Goal: Find specific page/section: Find specific page/section

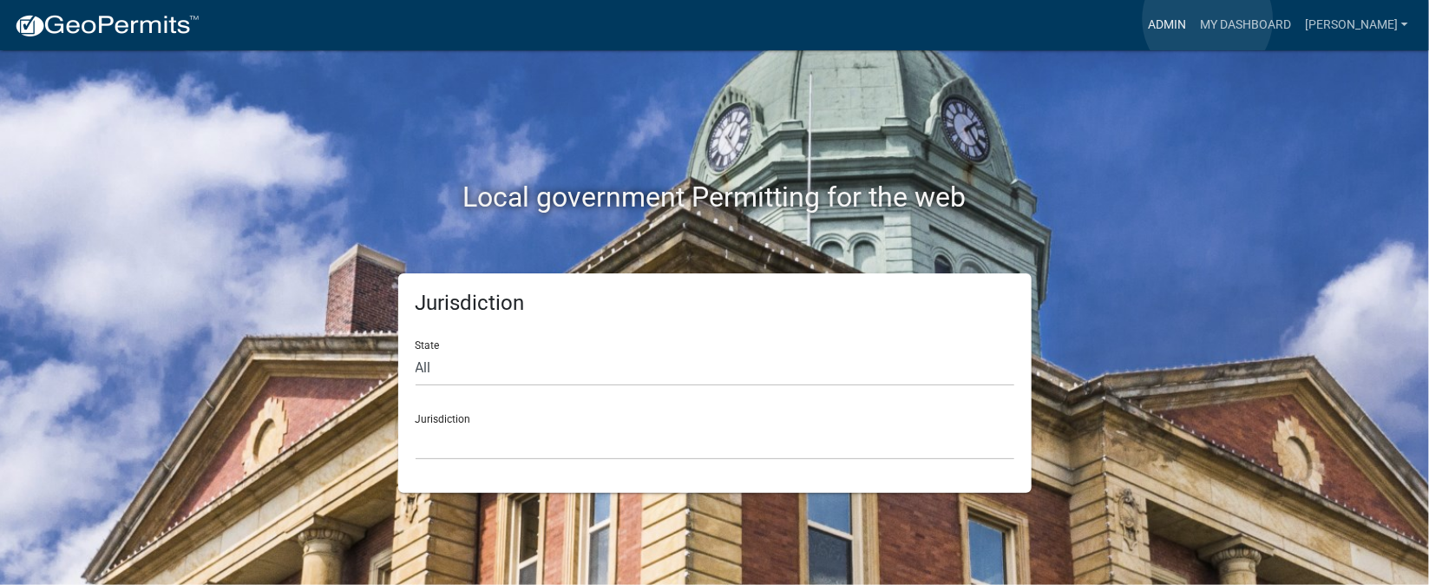
click at [1193, 19] on link "Admin" at bounding box center [1167, 25] width 52 height 33
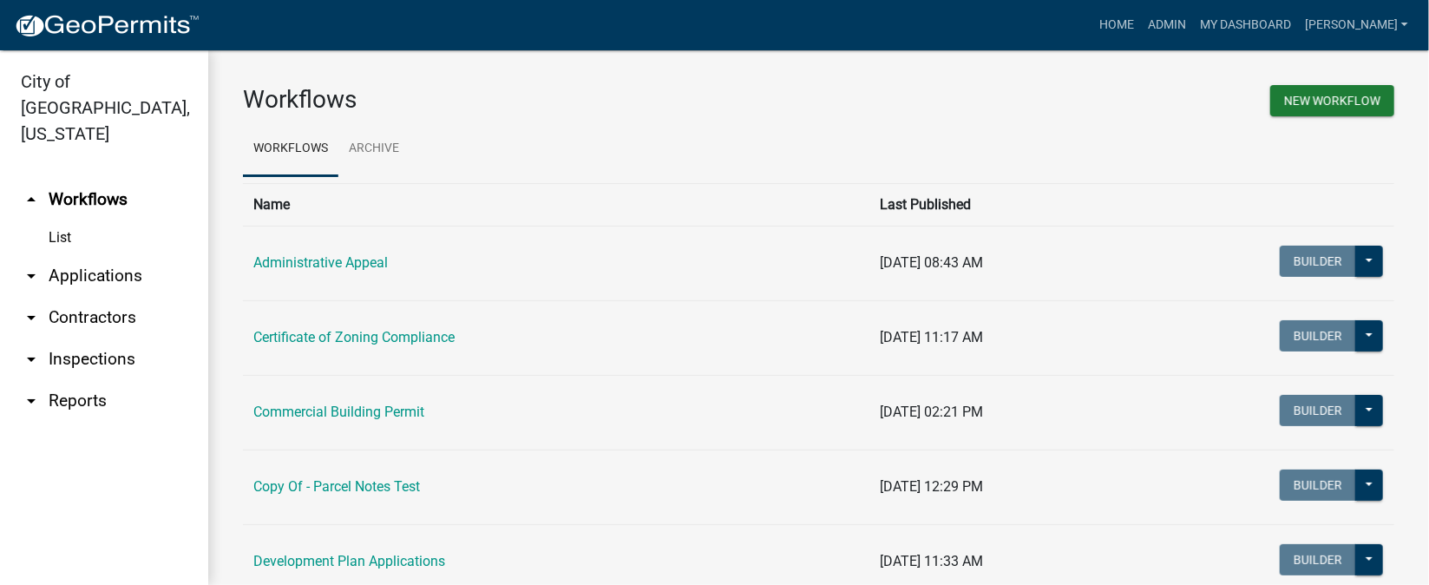
click at [83, 338] on link "arrow_drop_down Inspections" at bounding box center [104, 359] width 208 height 42
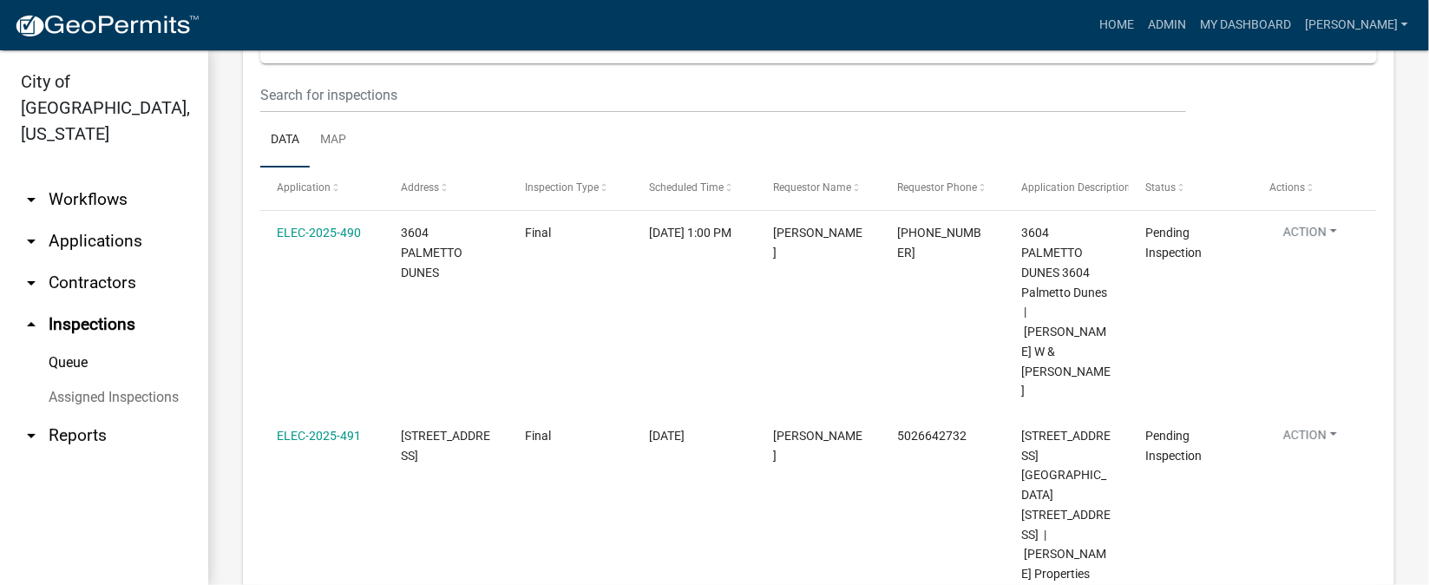
scroll to position [233, 0]
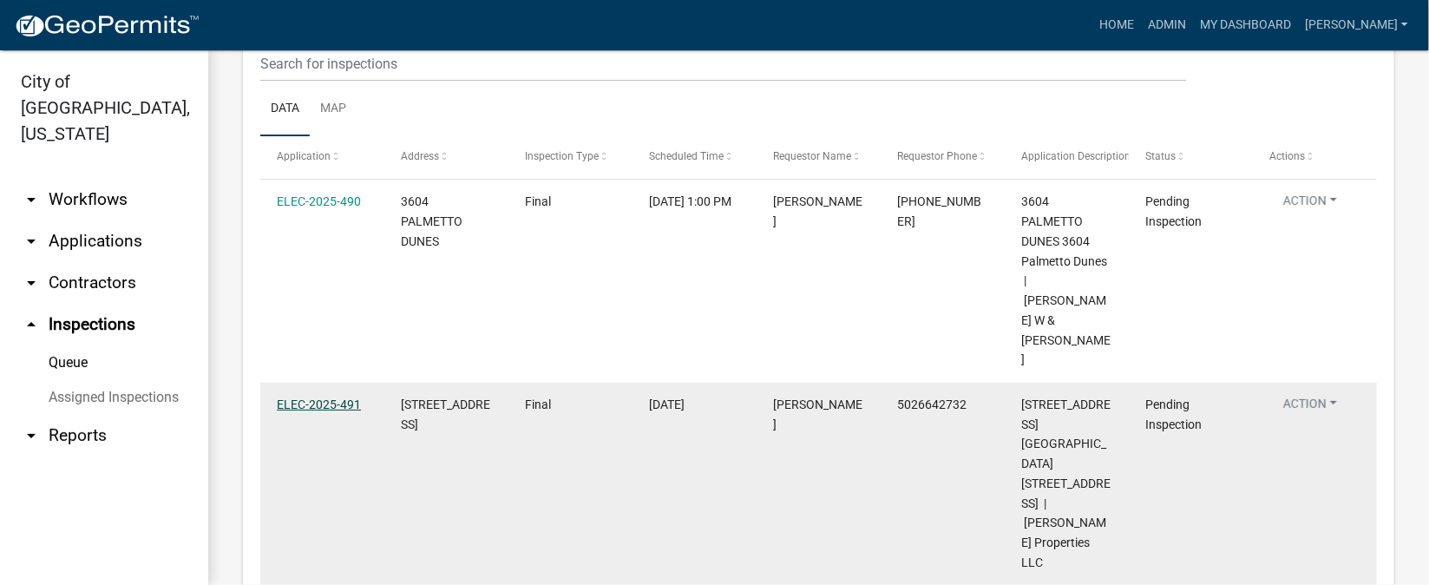
click at [308, 397] on link "ELEC-2025-491" at bounding box center [319, 404] width 84 height 14
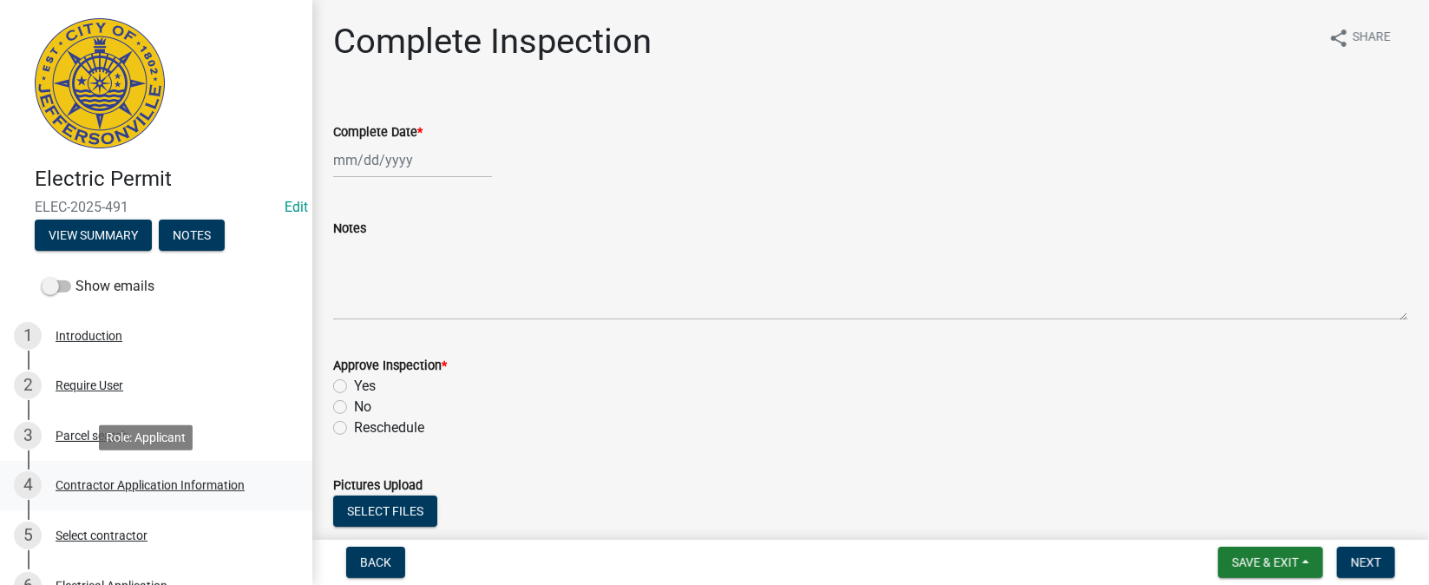
click at [185, 486] on div "Contractor Application Information" at bounding box center [150, 485] width 189 height 12
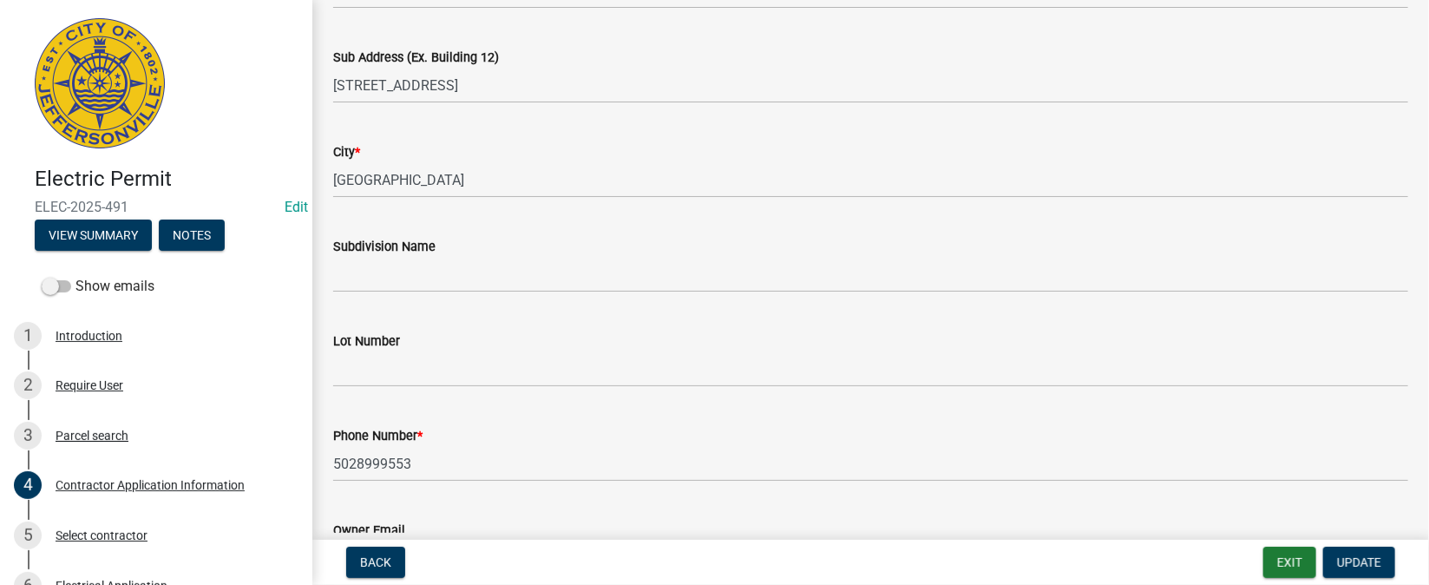
scroll to position [260, 0]
